Goal: Information Seeking & Learning: Learn about a topic

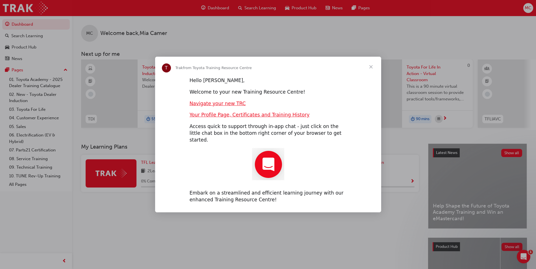
click at [373, 69] on span "Close" at bounding box center [371, 67] width 20 height 20
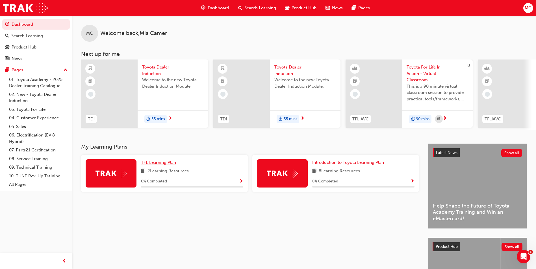
click at [159, 166] on link "TFL Learning Plan" at bounding box center [159, 163] width 37 height 6
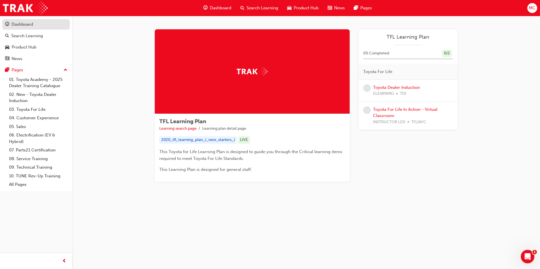
click at [23, 22] on div "Dashboard" at bounding box center [22, 24] width 21 height 6
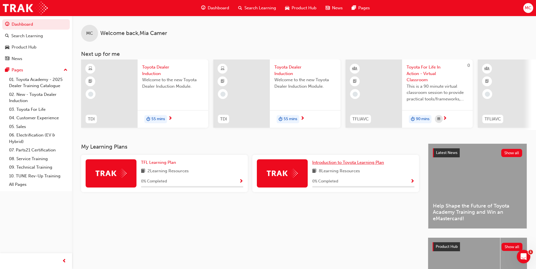
click at [335, 165] on span "Introduction to Toyota Learning Plan" at bounding box center [348, 162] width 72 height 5
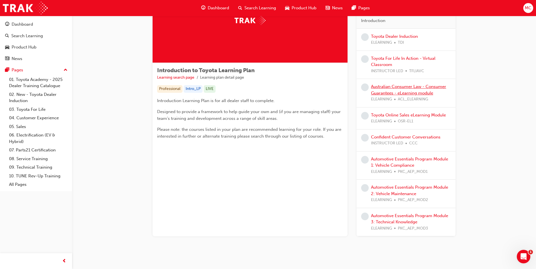
scroll to position [54, 0]
